Goal: Information Seeking & Learning: Learn about a topic

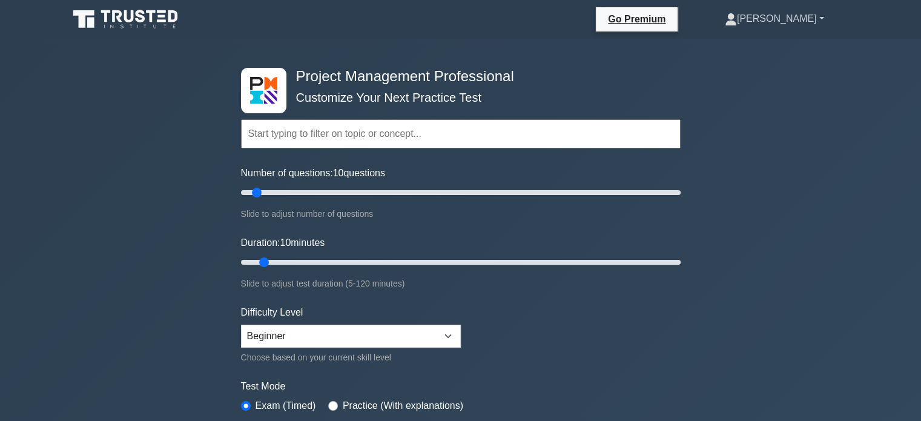
click at [800, 18] on link "[PERSON_NAME]" at bounding box center [774, 19] width 157 height 24
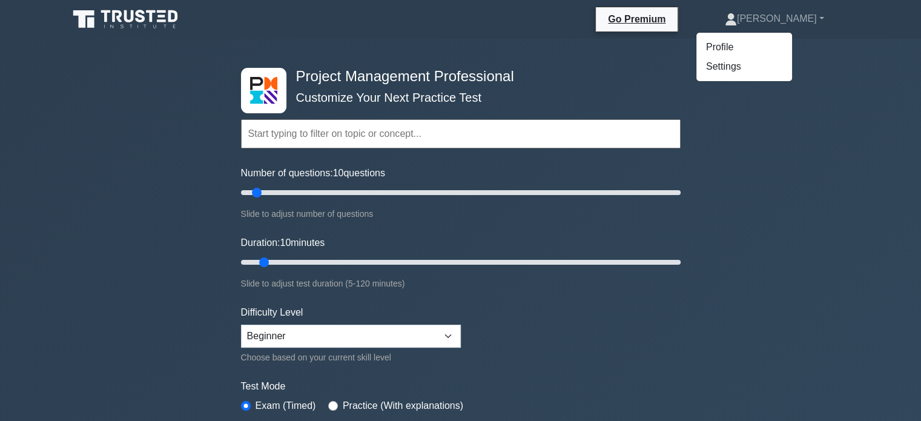
drag, startPoint x: 811, startPoint y: 2, endPoint x: 271, endPoint y: 24, distance: 539.9
drag, startPoint x: 271, startPoint y: 24, endPoint x: 598, endPoint y: 69, distance: 330.0
click at [598, 69] on h4 "Project Management Professional" at bounding box center [456, 77] width 330 height 18
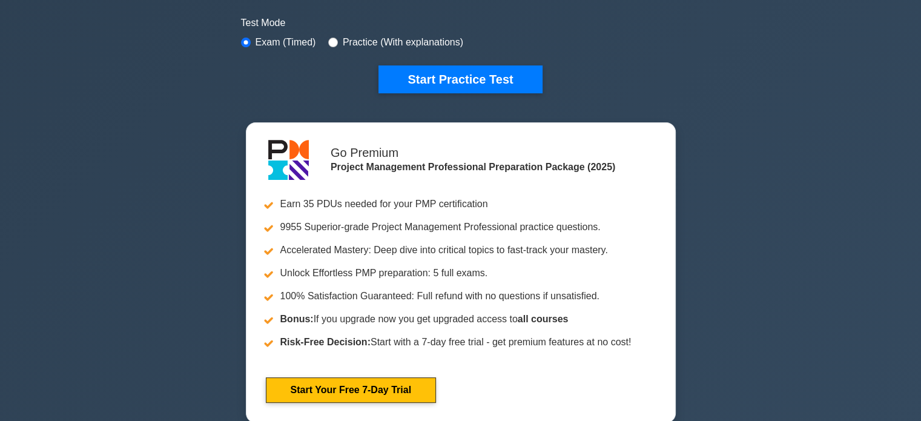
scroll to position [182, 0]
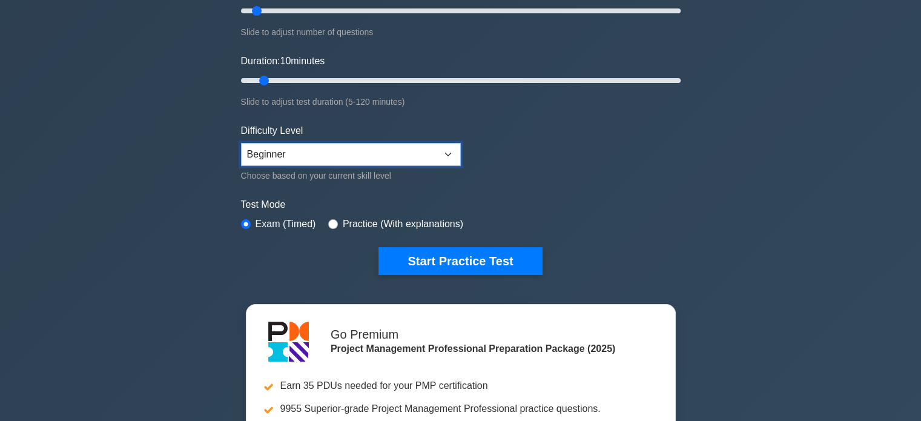
click at [441, 160] on select "Beginner Intermediate Expert" at bounding box center [351, 154] width 220 height 23
click at [136, 183] on div "Project Management Professional Customize Your Next Practice Test Topics Scope …" at bounding box center [460, 238] width 921 height 762
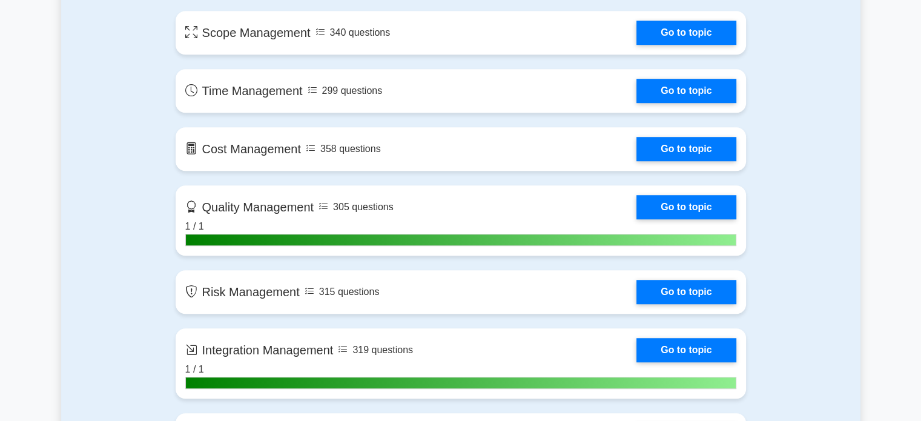
scroll to position [737, 0]
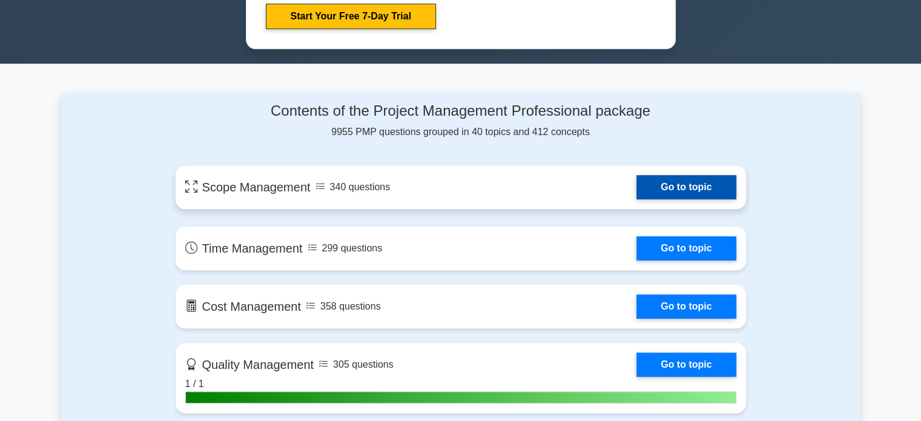
click at [702, 194] on link "Go to topic" at bounding box center [685, 187] width 99 height 24
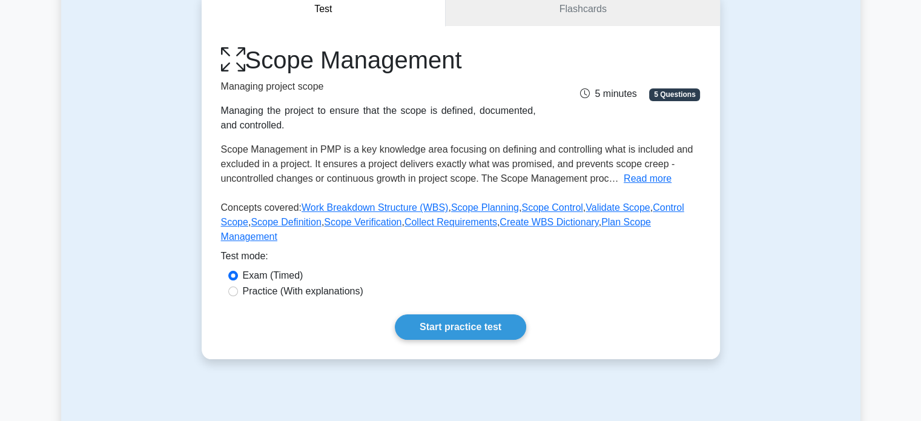
scroll to position [61, 0]
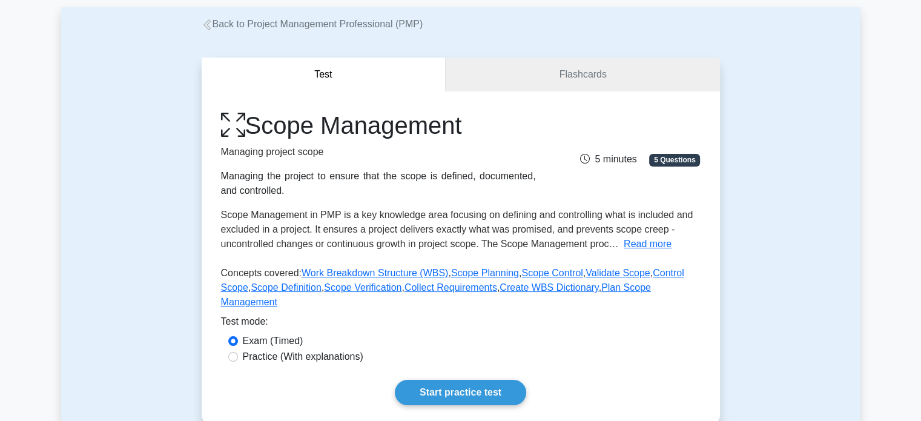
click at [310, 349] on label "Practice (With explanations)" at bounding box center [303, 356] width 120 height 15
click at [238, 352] on input "Practice (With explanations)" at bounding box center [233, 357] width 10 height 10
radio input "true"
click at [298, 334] on label "Exam (Timed)" at bounding box center [273, 341] width 61 height 15
click at [238, 336] on input "Exam (Timed)" at bounding box center [233, 341] width 10 height 10
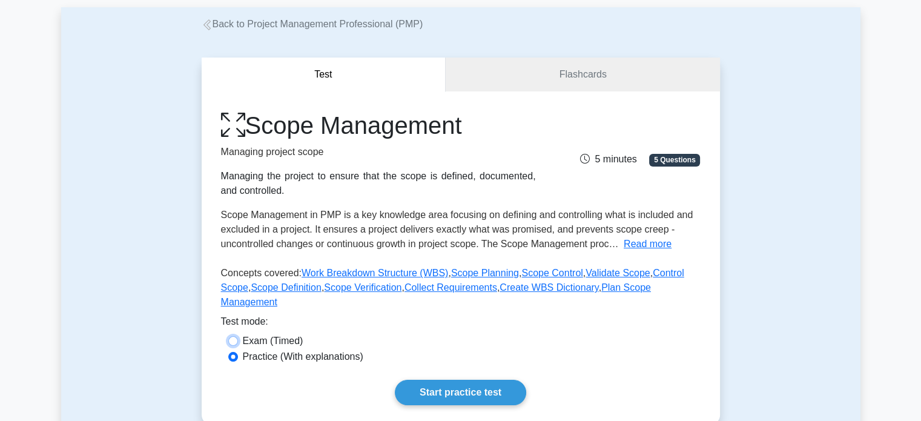
radio input "true"
click at [302, 349] on label "Practice (With explanations)" at bounding box center [303, 356] width 120 height 15
click at [238, 352] on input "Practice (With explanations)" at bounding box center [233, 357] width 10 height 10
radio input "true"
click at [600, 70] on link "Flashcards" at bounding box center [583, 75] width 274 height 35
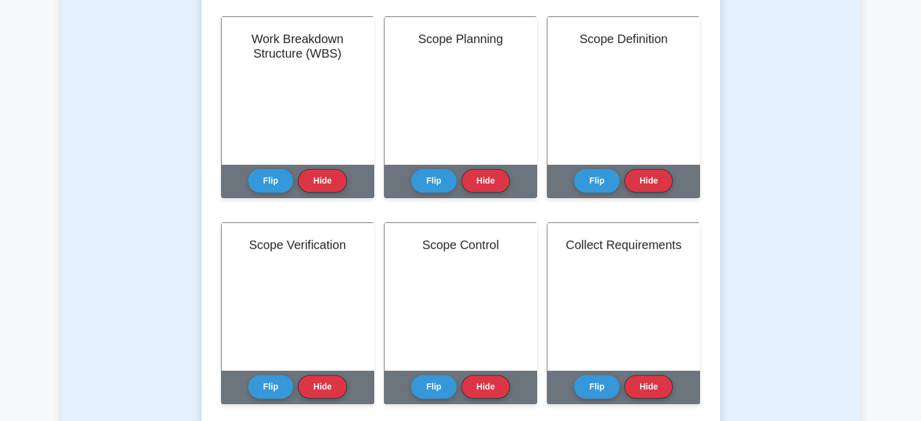
scroll to position [242, 0]
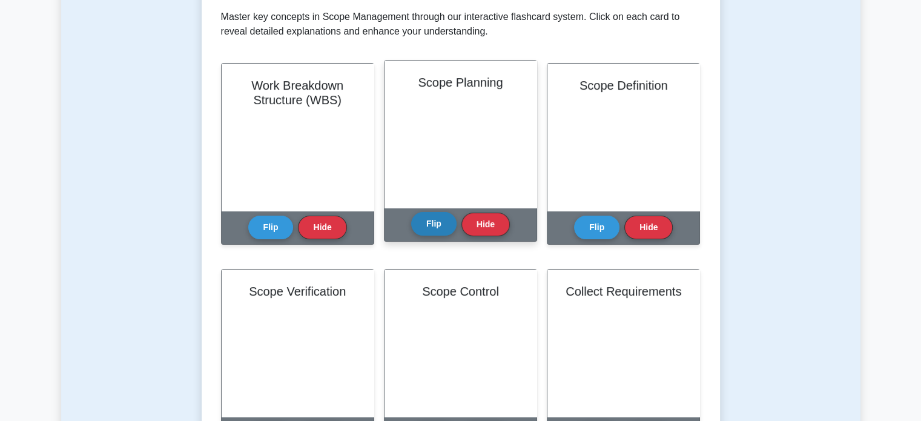
click at [432, 226] on button "Flip" at bounding box center [433, 224] width 45 height 24
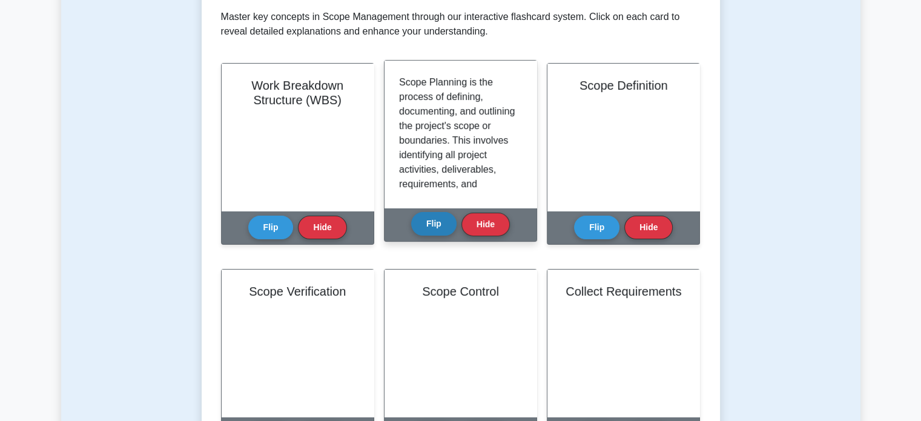
click at [432, 226] on button "Flip" at bounding box center [433, 224] width 45 height 24
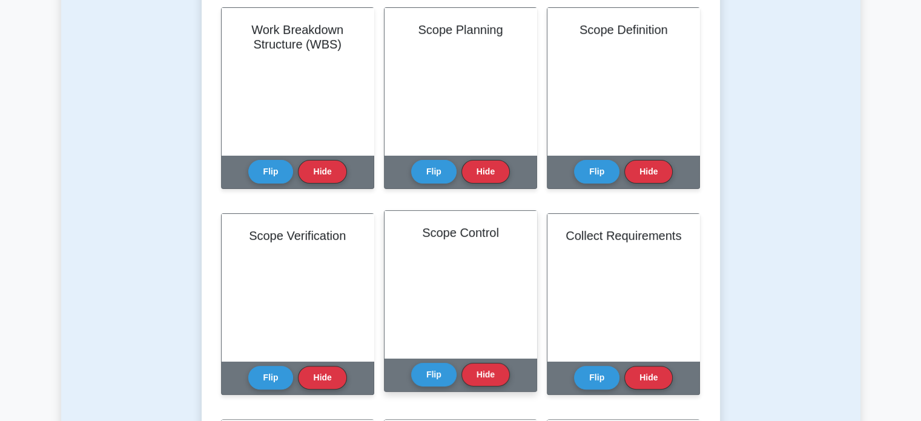
scroll to position [363, 0]
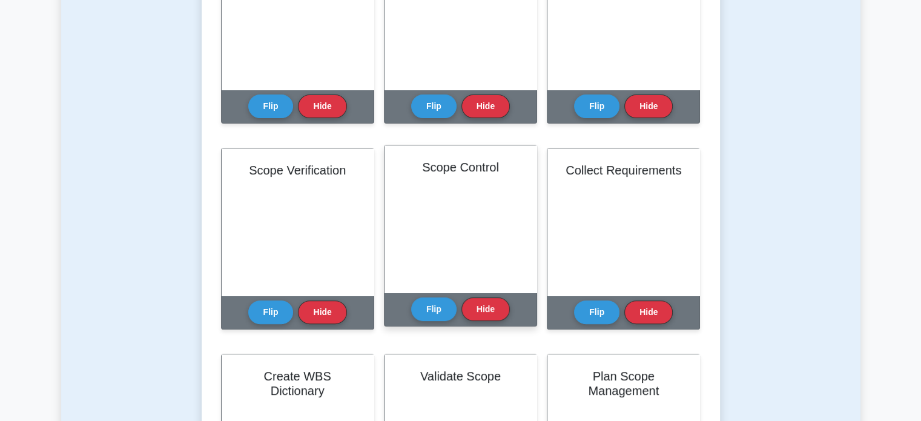
click at [437, 295] on div "Flip Hide" at bounding box center [460, 308] width 99 height 33
click at [435, 303] on button "Flip" at bounding box center [433, 309] width 45 height 24
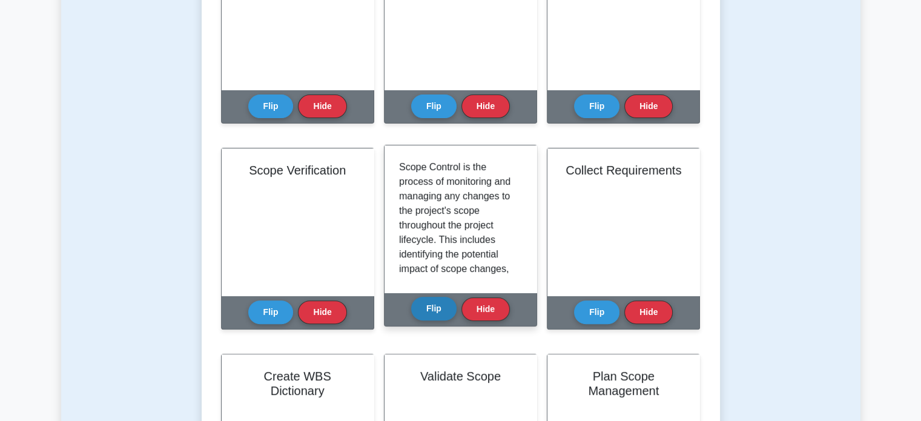
click at [435, 303] on button "Flip" at bounding box center [433, 309] width 45 height 24
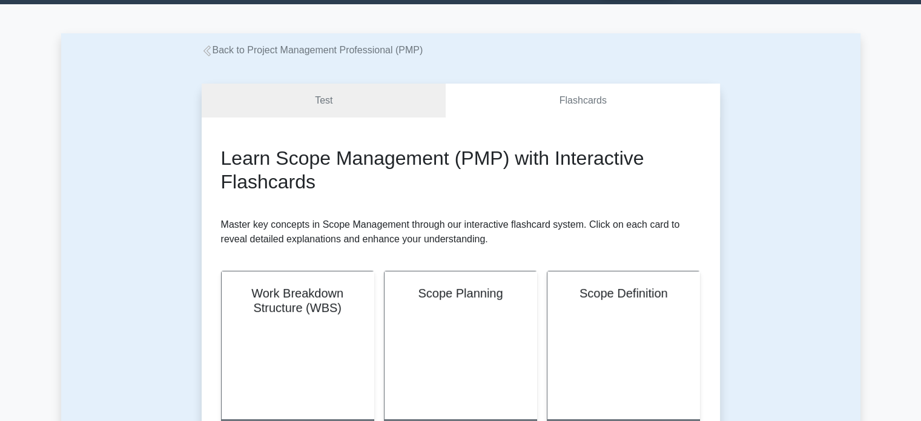
scroll to position [0, 0]
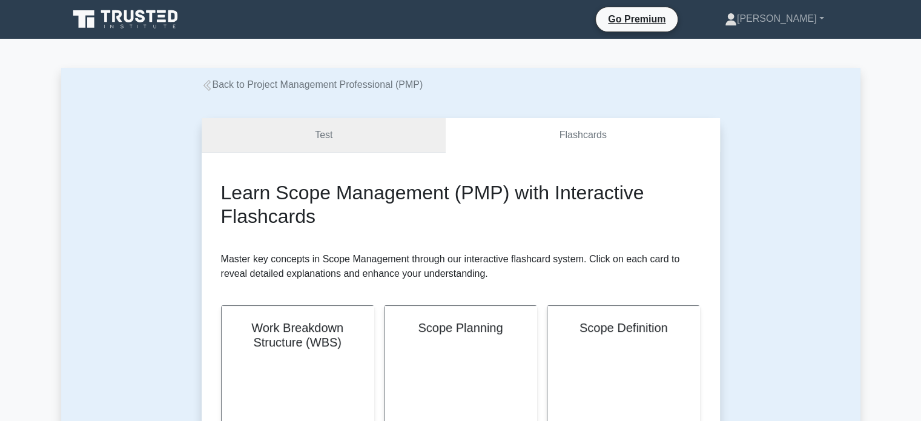
click at [339, 139] on link "Test" at bounding box center [324, 135] width 245 height 35
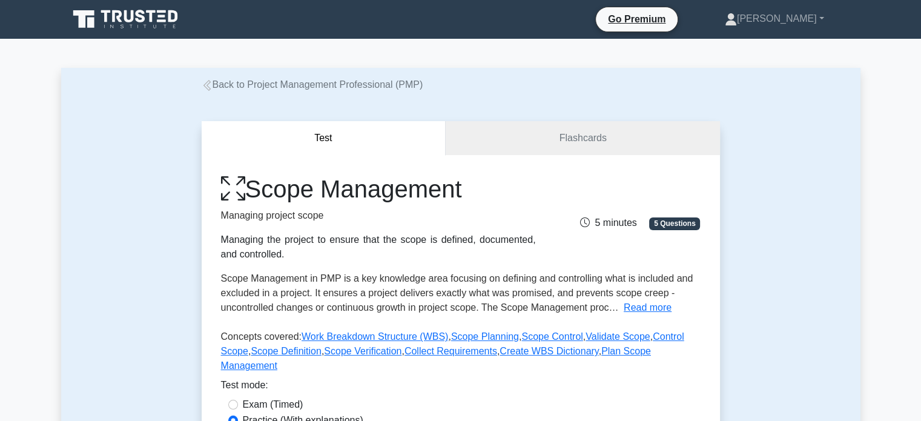
click at [108, 13] on icon at bounding box center [126, 19] width 116 height 23
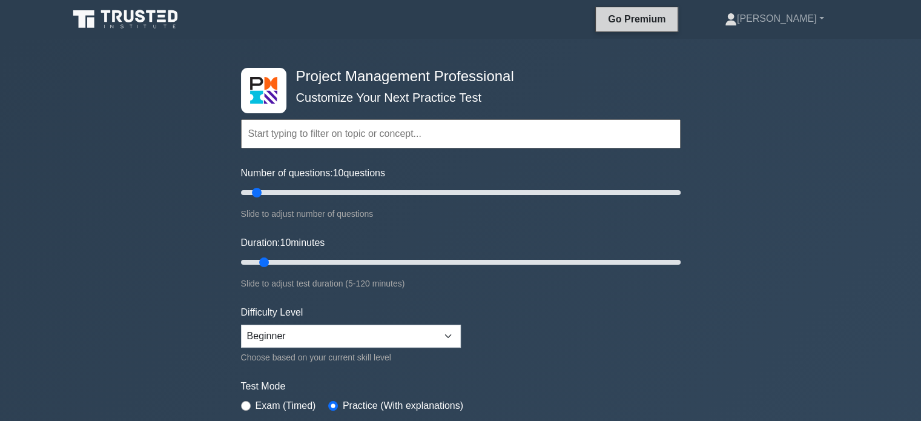
click at [673, 22] on link "Go Premium" at bounding box center [637, 19] width 72 height 15
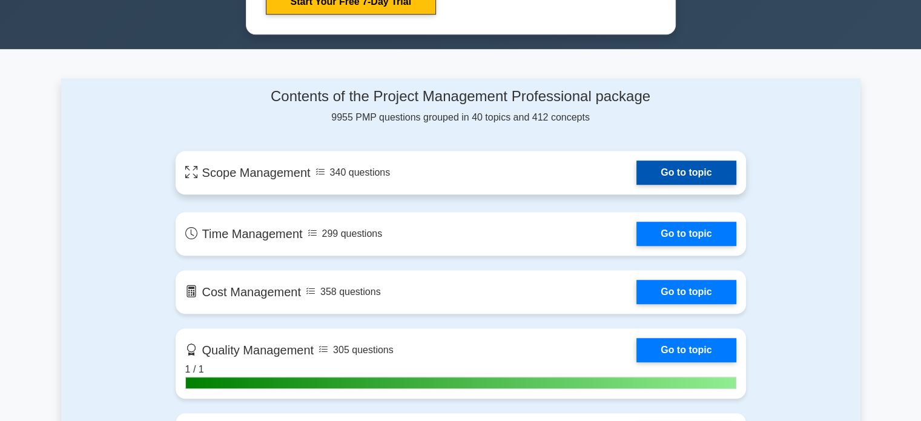
scroll to position [773, 0]
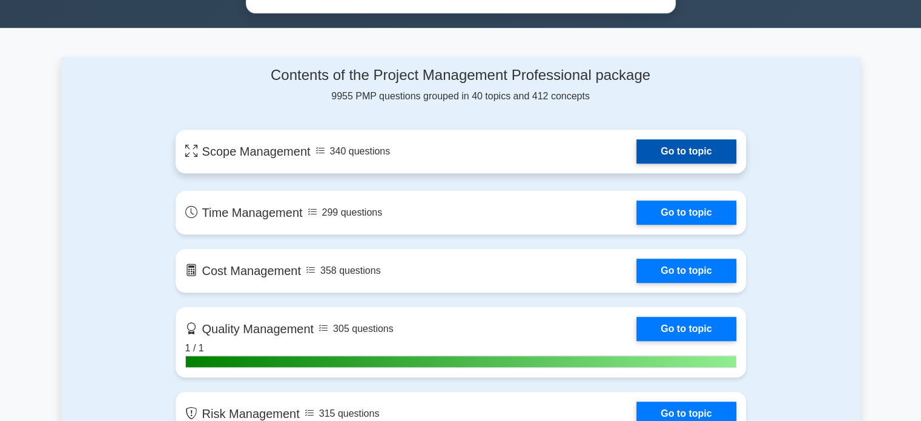
click at [636, 147] on link "Go to topic" at bounding box center [685, 151] width 99 height 24
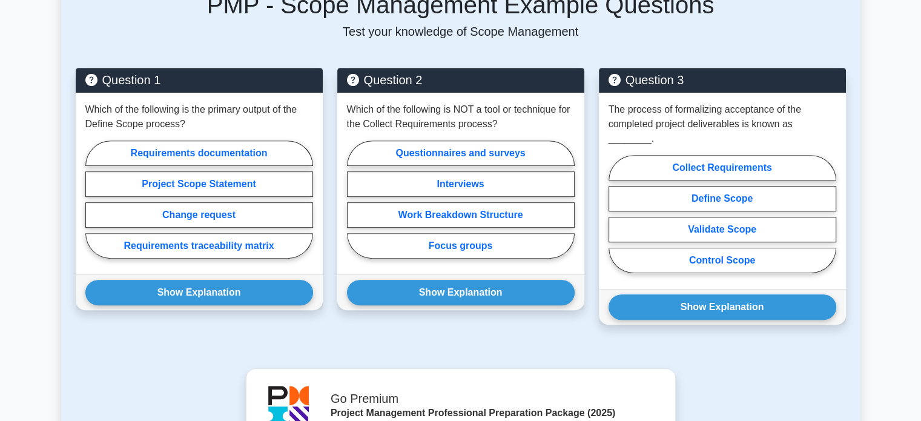
scroll to position [484, 0]
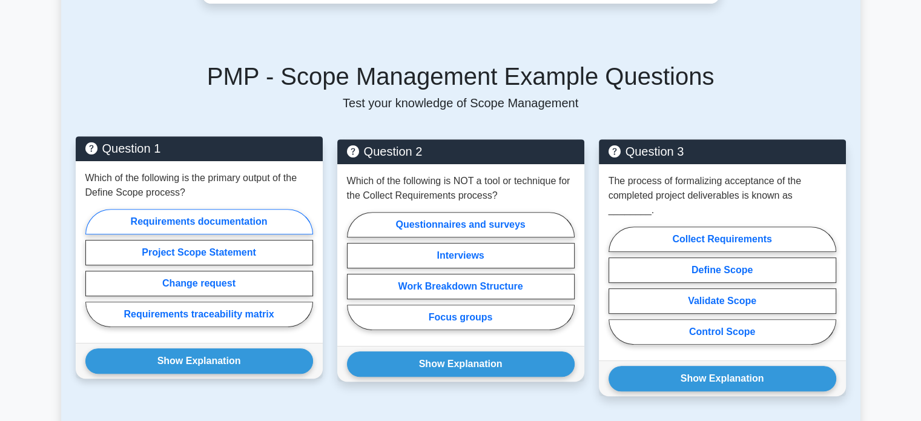
click at [185, 209] on label "Requirements documentation" at bounding box center [199, 221] width 228 height 25
click at [93, 268] on input "Requirements documentation" at bounding box center [89, 272] width 8 height 8
radio input "true"
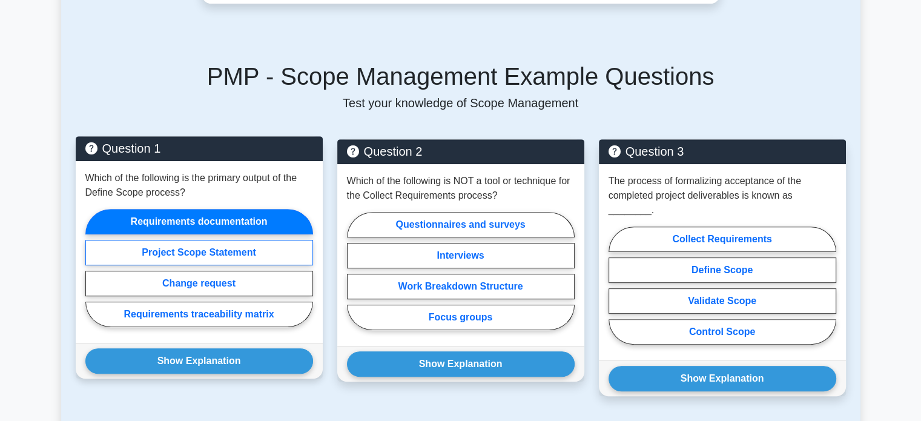
click at [163, 240] on label "Project Scope Statement" at bounding box center [199, 252] width 228 height 25
click at [93, 268] on input "Project Scope Statement" at bounding box center [89, 272] width 8 height 8
radio input "true"
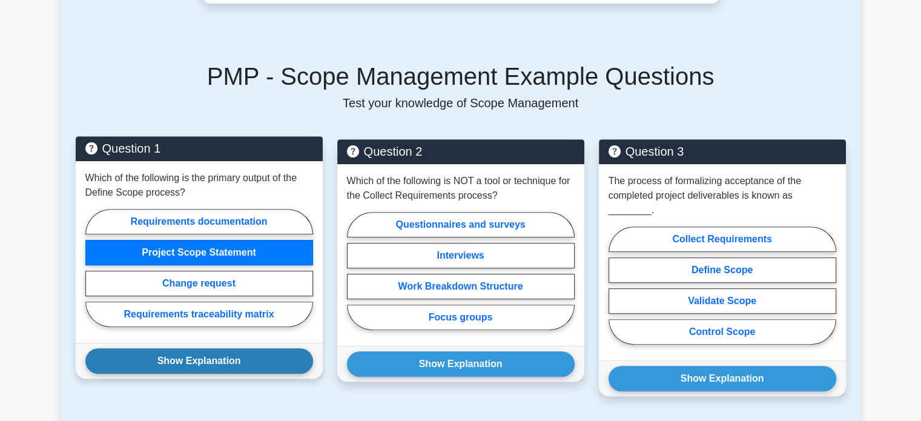
click at [166, 348] on button "Show Explanation" at bounding box center [199, 360] width 228 height 25
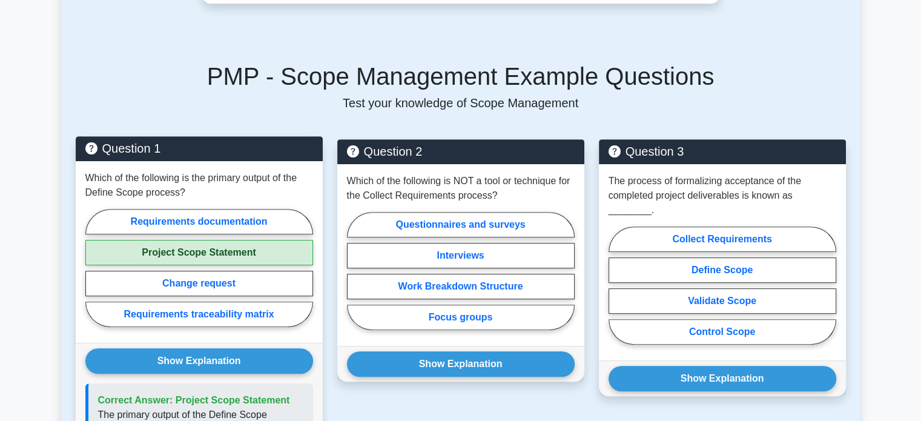
scroll to position [605, 0]
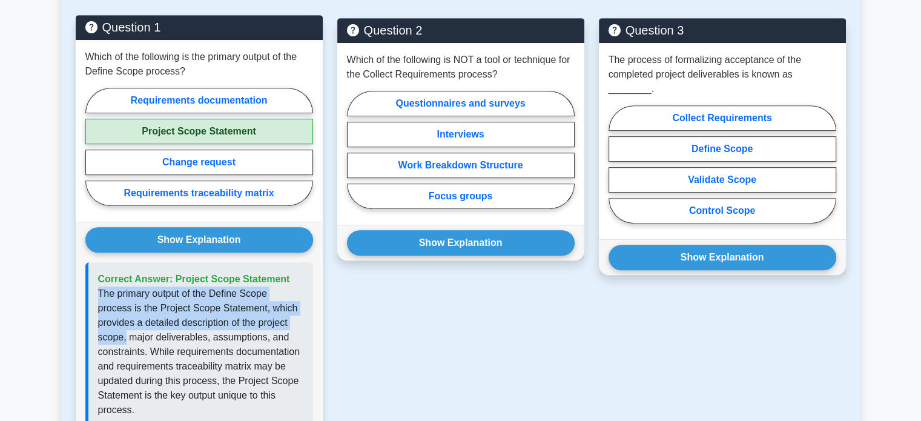
drag, startPoint x: 96, startPoint y: 277, endPoint x: 297, endPoint y: 305, distance: 203.0
click at [297, 305] on div "Correct Answer: Project Scope Statement" at bounding box center [199, 344] width 228 height 165
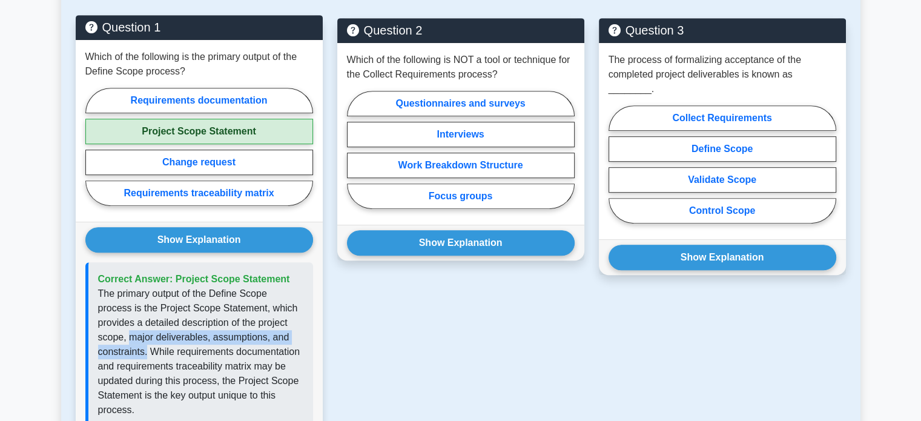
drag, startPoint x: 99, startPoint y: 319, endPoint x: 147, endPoint y: 338, distance: 51.6
click at [147, 338] on p "The primary output of the Define Scope process is the Project Scope Statement, …" at bounding box center [200, 351] width 205 height 131
click at [213, 326] on p "The primary output of the Define Scope process is the Project Scope Statement, …" at bounding box center [200, 351] width 205 height 131
click at [231, 323] on p "The primary output of the Define Scope process is the Project Scope Statement, …" at bounding box center [200, 351] width 205 height 131
drag, startPoint x: 234, startPoint y: 292, endPoint x: 292, endPoint y: 290, distance: 57.6
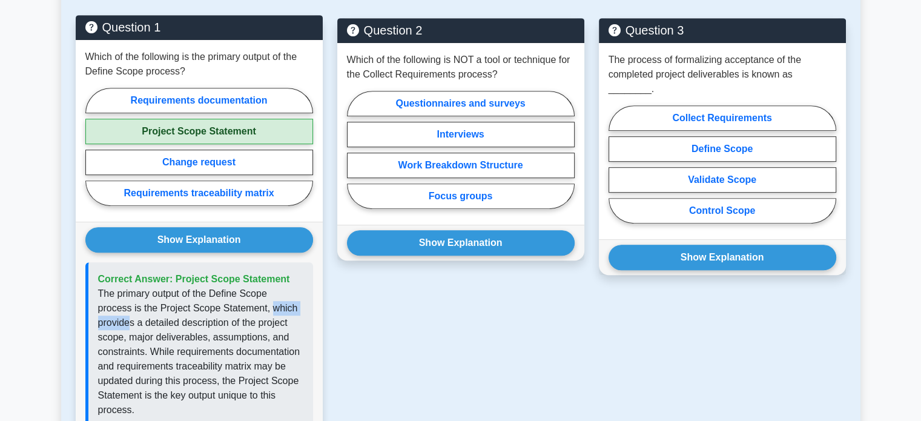
click at [292, 290] on p "The primary output of the Define Scope process is the Project Scope Statement, …" at bounding box center [200, 351] width 205 height 131
drag, startPoint x: 112, startPoint y: 308, endPoint x: 278, endPoint y: 309, distance: 166.5
click at [278, 309] on p "The primary output of the Define Scope process is the Project Scope Statement, …" at bounding box center [200, 351] width 205 height 131
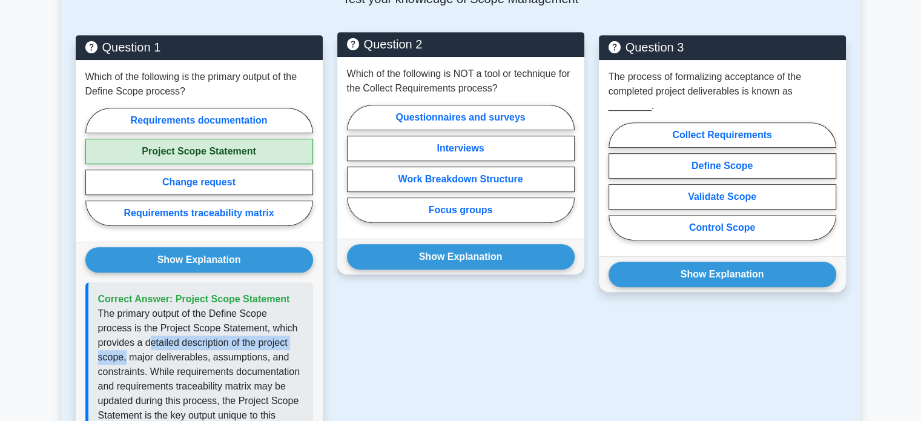
scroll to position [545, 0]
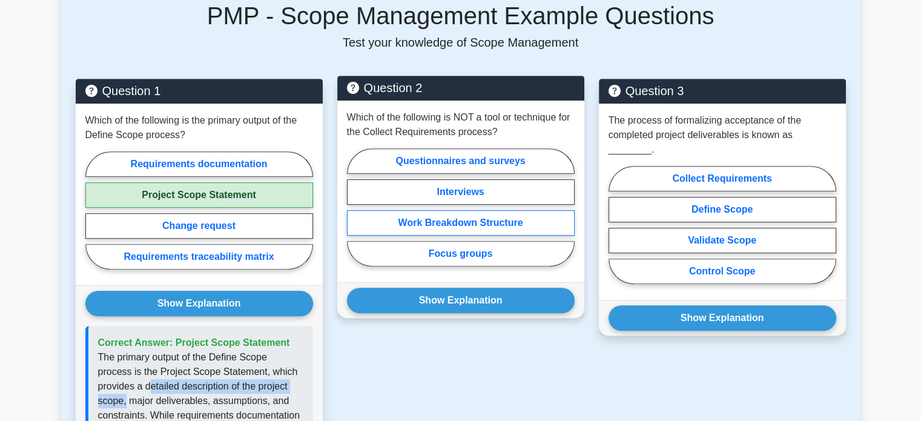
click at [515, 213] on label "Work Breakdown Structure" at bounding box center [461, 222] width 228 height 25
click at [355, 213] on input "Work Breakdown Structure" at bounding box center [351, 211] width 8 height 8
radio input "true"
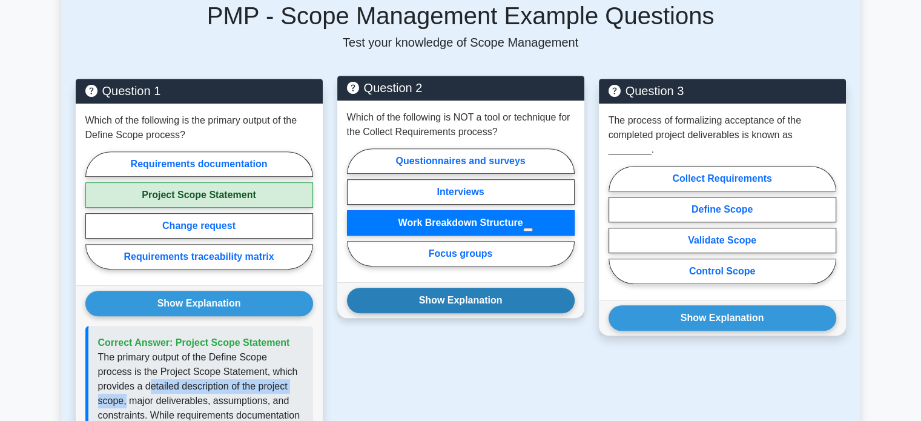
click at [470, 288] on button "Show Explanation" at bounding box center [461, 300] width 228 height 25
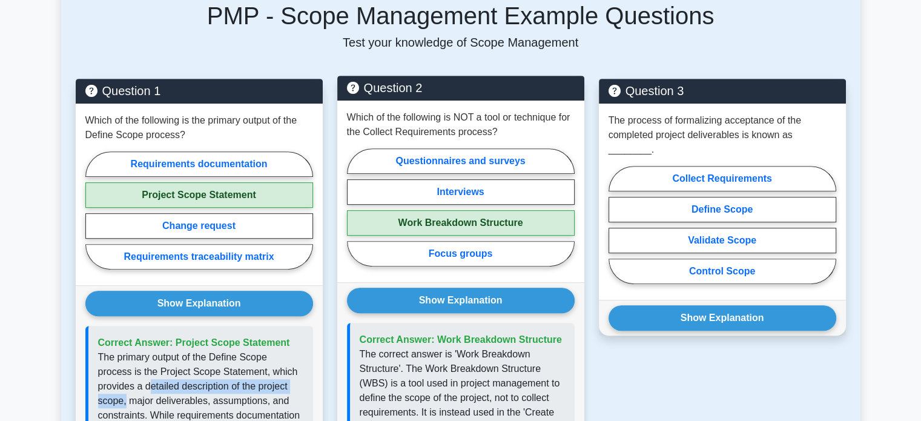
scroll to position [512, 0]
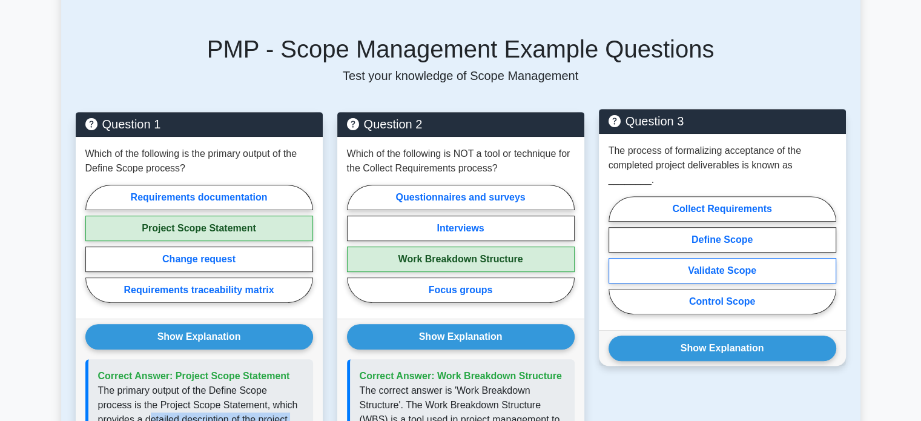
click at [725, 258] on label "Validate Scope" at bounding box center [722, 270] width 228 height 25
click at [616, 255] on input "Validate Scope" at bounding box center [612, 259] width 8 height 8
radio input "true"
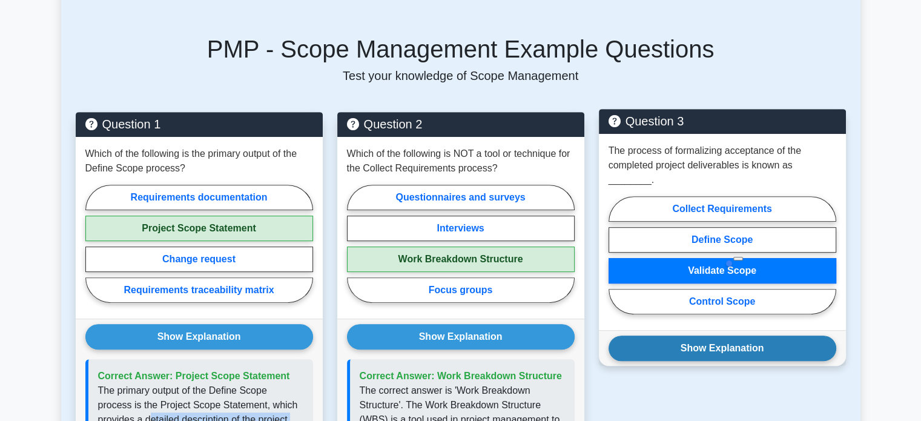
click at [703, 335] on button "Show Explanation" at bounding box center [722, 347] width 228 height 25
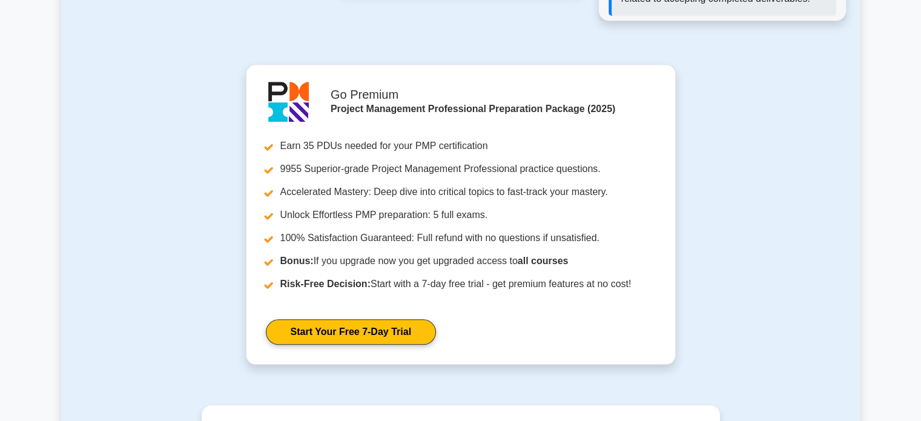
scroll to position [1299, 0]
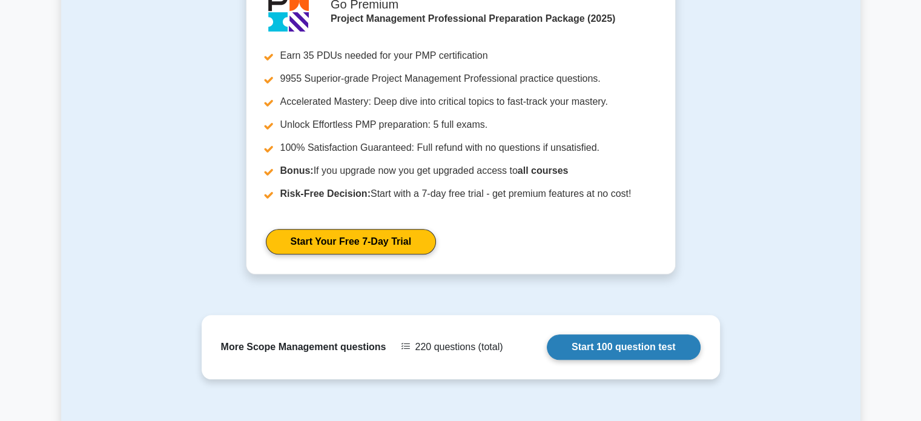
click at [590, 334] on link "Start 100 question test" at bounding box center [624, 346] width 154 height 25
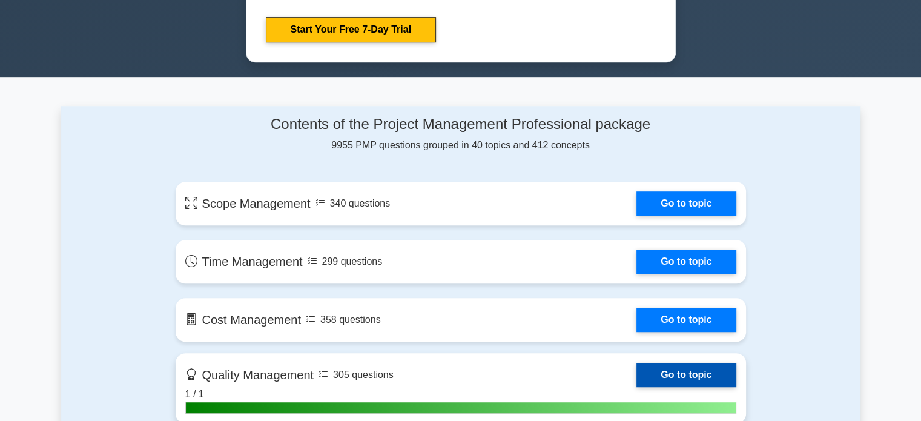
scroll to position [712, 0]
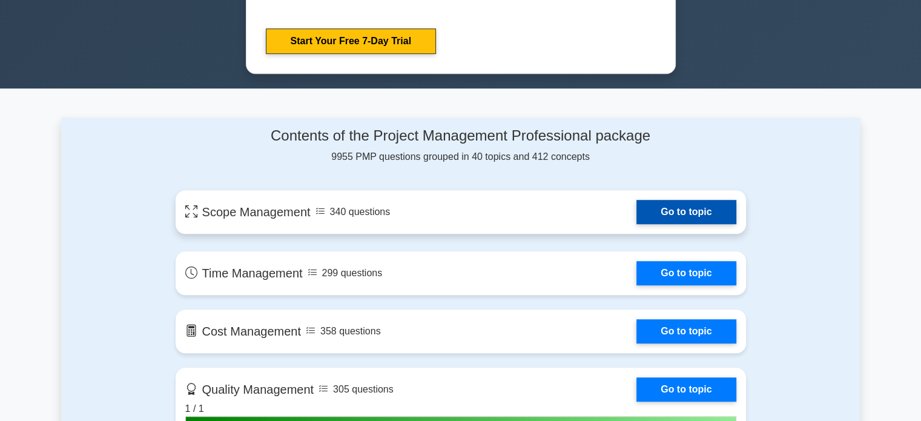
click at [636, 211] on link "Go to topic" at bounding box center [685, 212] width 99 height 24
